Goal: Navigation & Orientation: Find specific page/section

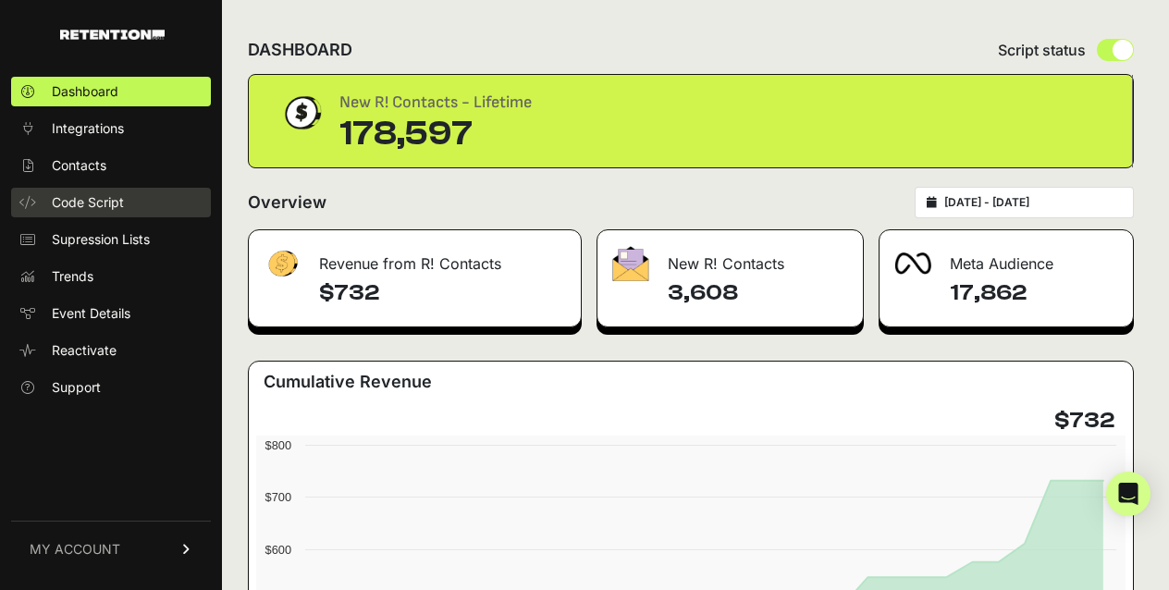
click at [86, 201] on span "Code Script" at bounding box center [88, 202] width 72 height 19
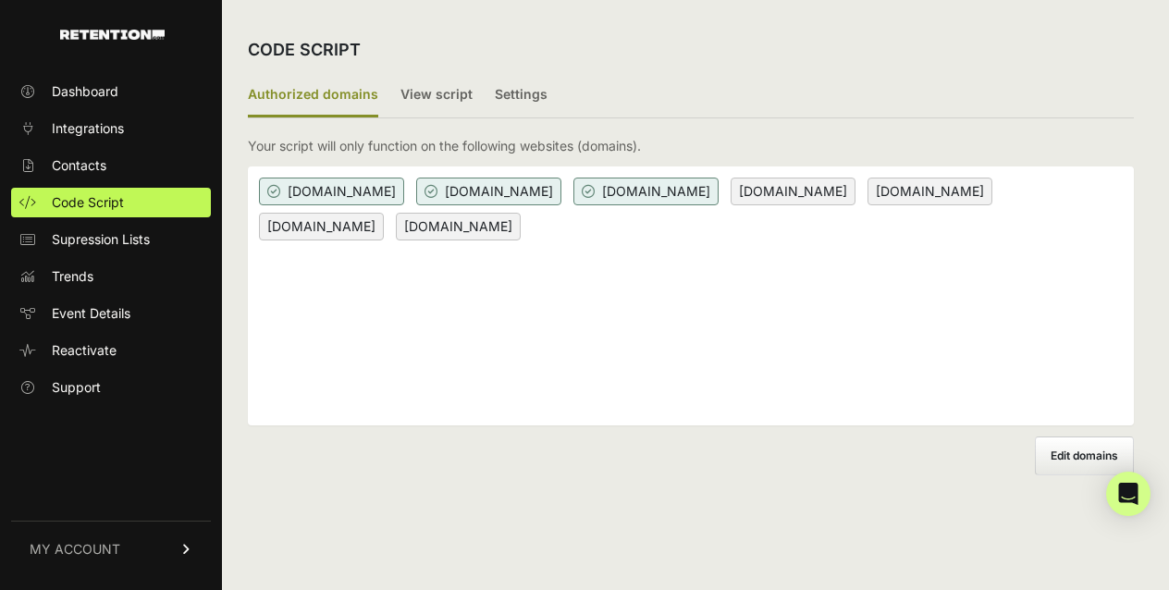
click at [856, 191] on span "[DOMAIN_NAME]" at bounding box center [793, 192] width 125 height 28
click at [512, 99] on label "Settings" at bounding box center [521, 95] width 53 height 43
click at [0, 0] on input "Settings" at bounding box center [0, 0] width 0 height 0
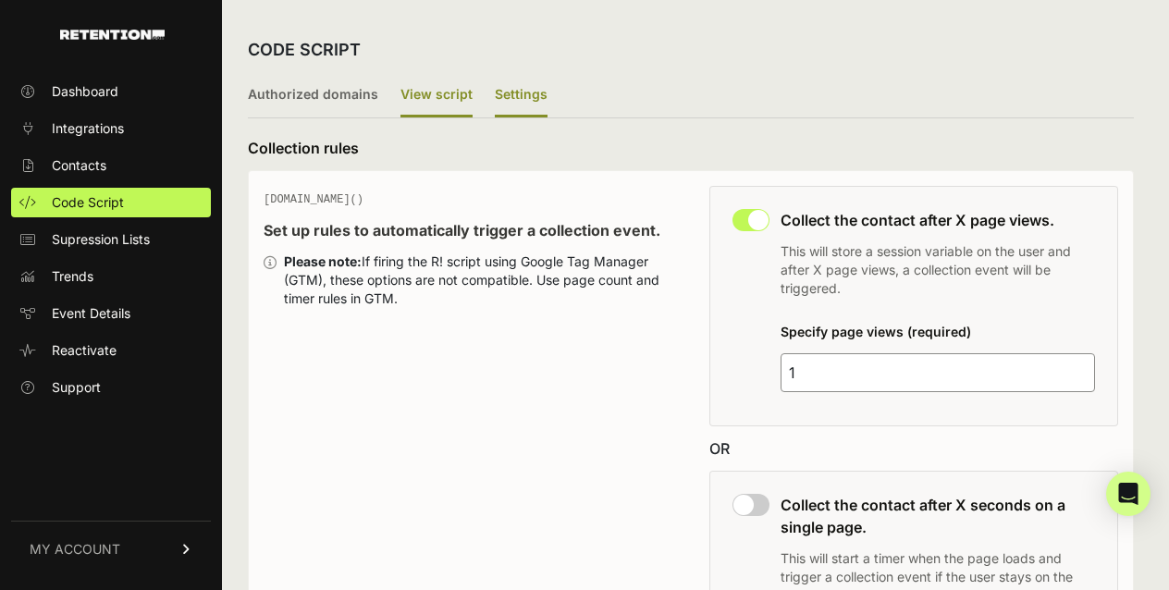
click at [411, 94] on label "View script" at bounding box center [437, 95] width 72 height 43
click at [0, 0] on input "View script" at bounding box center [0, 0] width 0 height 0
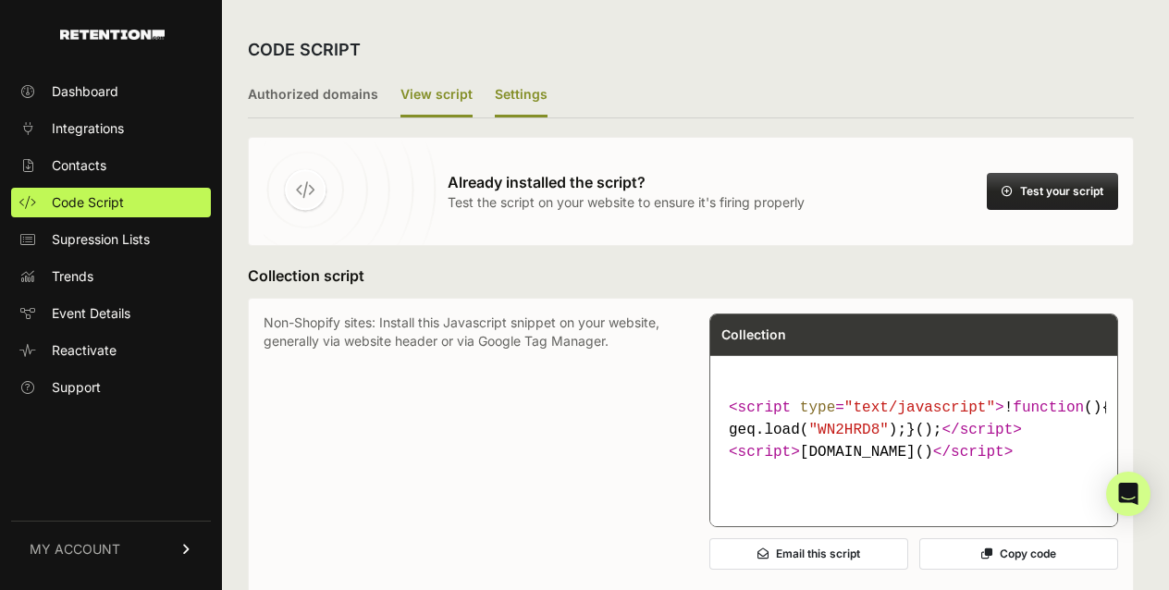
click at [513, 98] on label "Settings" at bounding box center [521, 95] width 53 height 43
click at [0, 0] on input "Settings" at bounding box center [0, 0] width 0 height 0
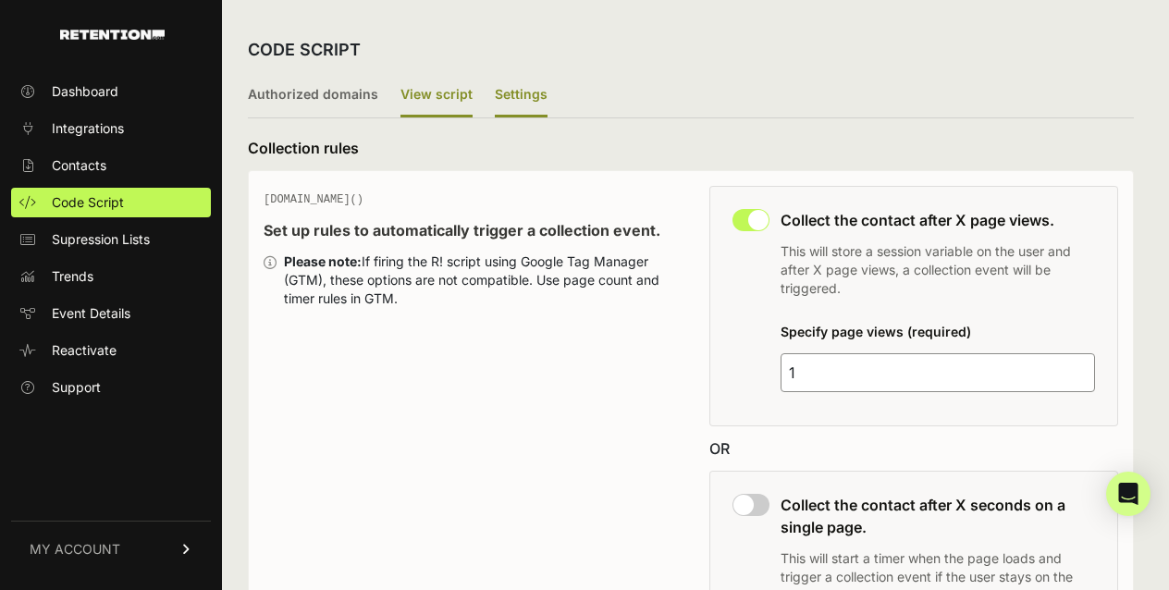
click at [434, 93] on label "View script" at bounding box center [437, 95] width 72 height 43
click at [0, 0] on input "View script" at bounding box center [0, 0] width 0 height 0
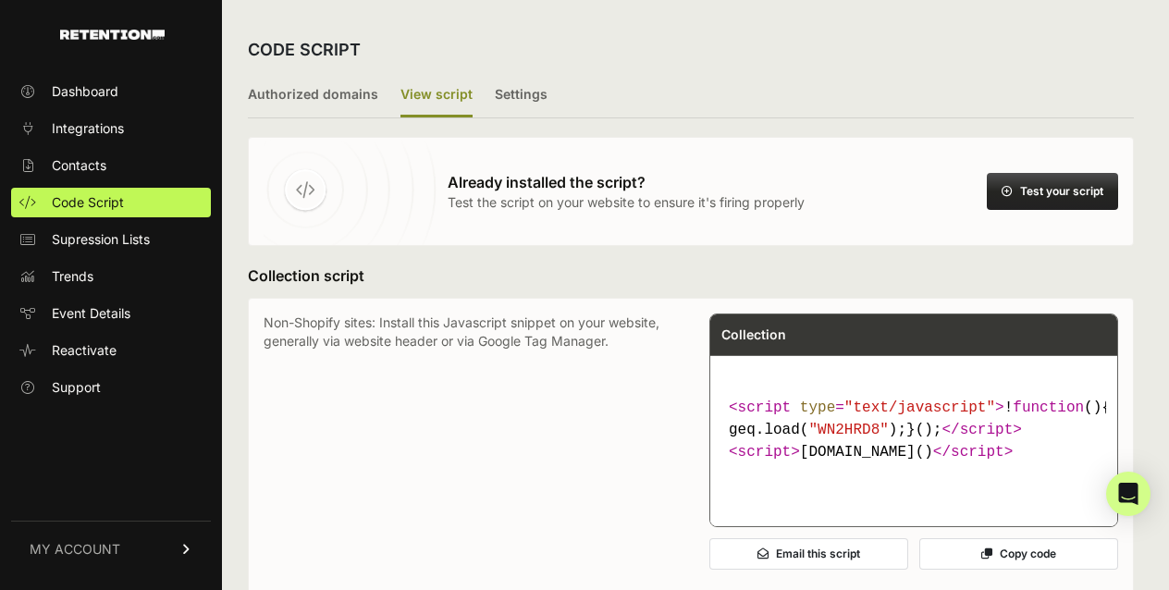
drag, startPoint x: 289, startPoint y: 94, endPoint x: 312, endPoint y: 131, distance: 43.6
click at [288, 97] on label "Authorized domains" at bounding box center [313, 95] width 130 height 43
click at [0, 0] on input "Authorized domains" at bounding box center [0, 0] width 0 height 0
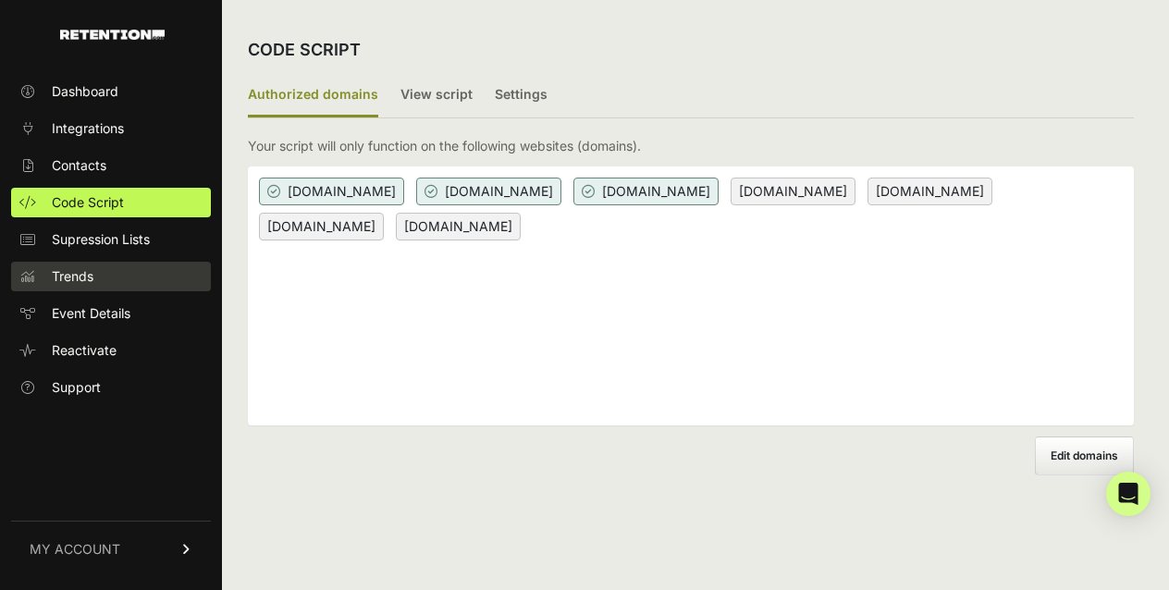
click at [87, 276] on span "Trends" at bounding box center [73, 276] width 42 height 19
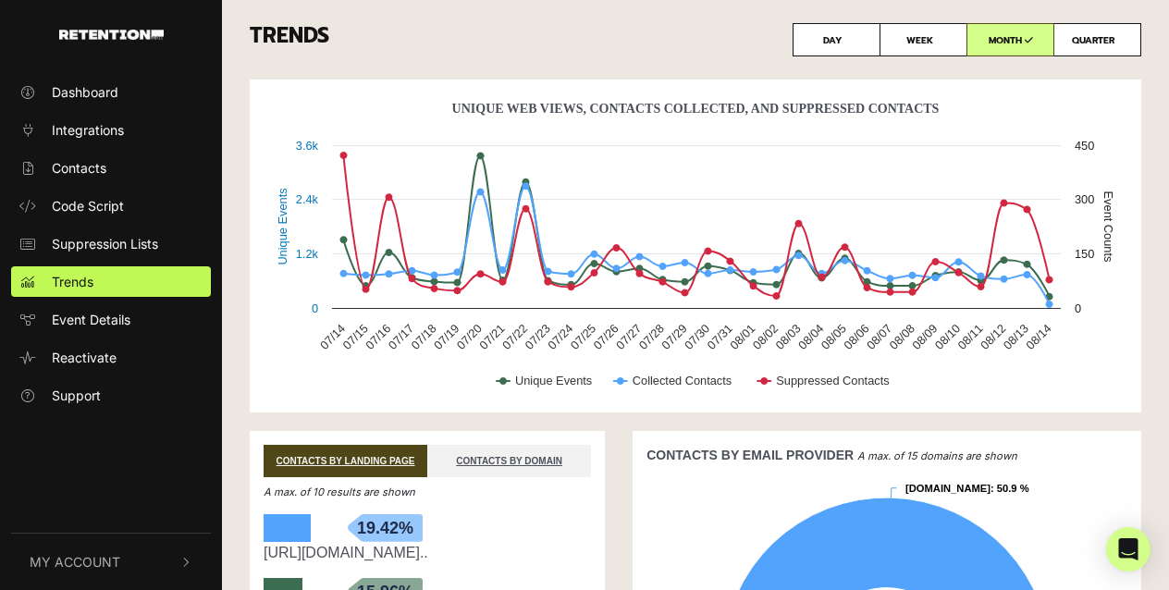
click at [101, 316] on span "Event Details" at bounding box center [91, 319] width 79 height 19
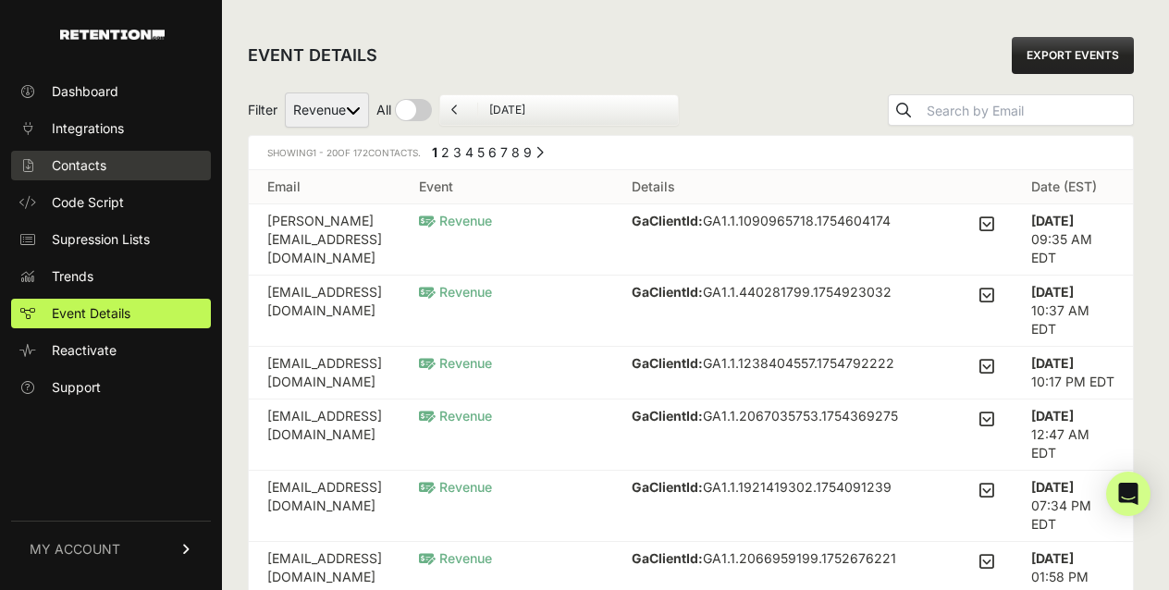
click at [81, 154] on link "Contacts" at bounding box center [111, 166] width 200 height 30
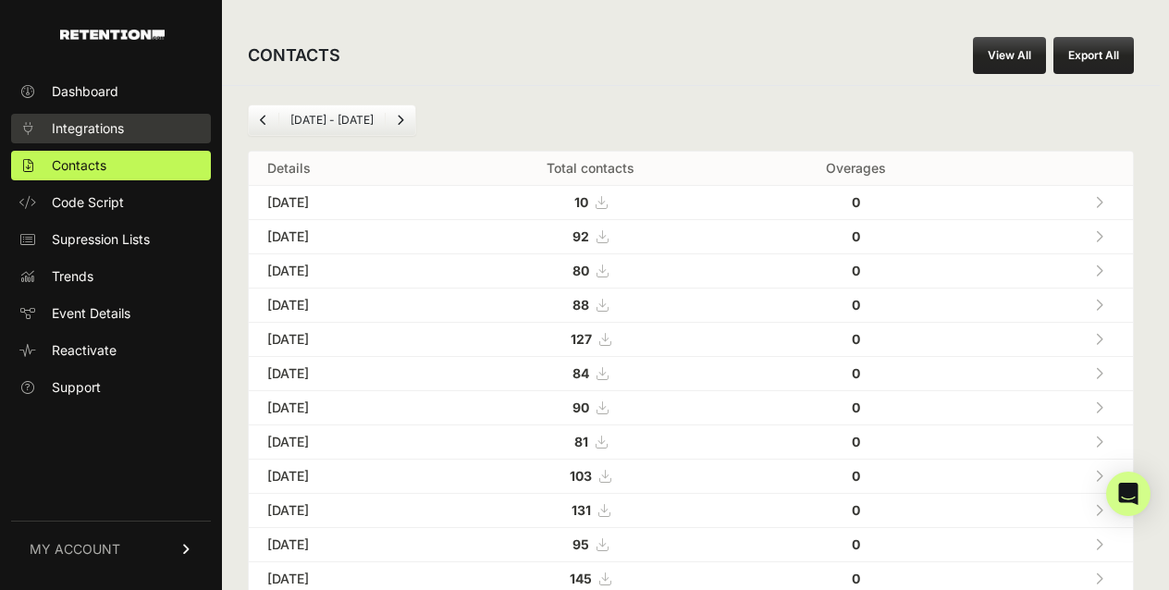
click at [83, 130] on span "Integrations" at bounding box center [88, 128] width 72 height 19
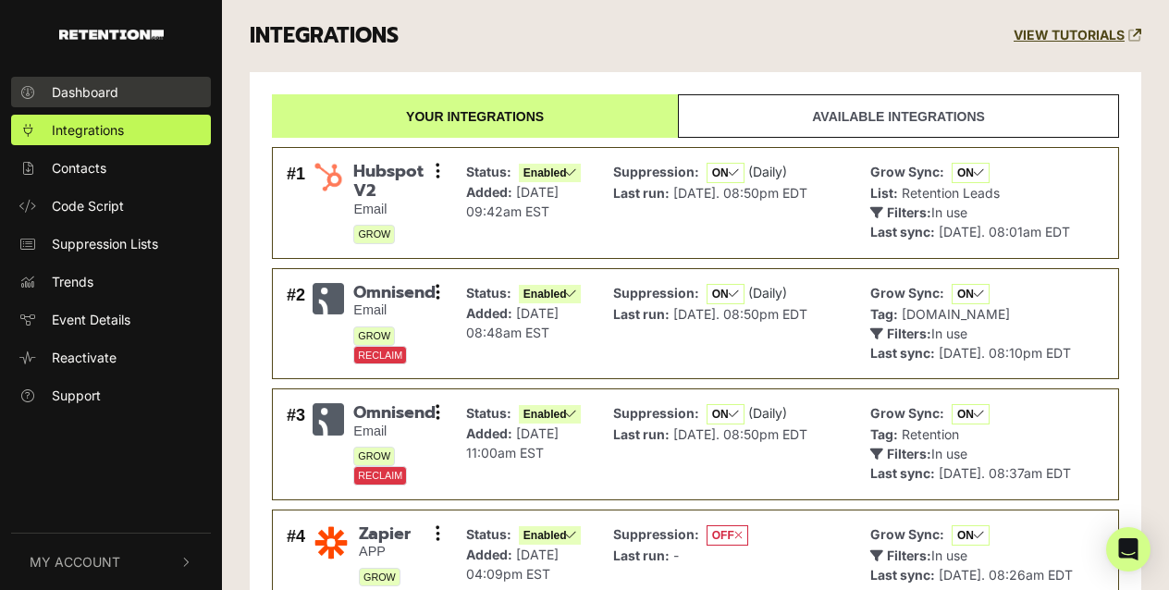
click at [98, 85] on span "Dashboard" at bounding box center [85, 91] width 67 height 19
